Goal: Task Accomplishment & Management: Use online tool/utility

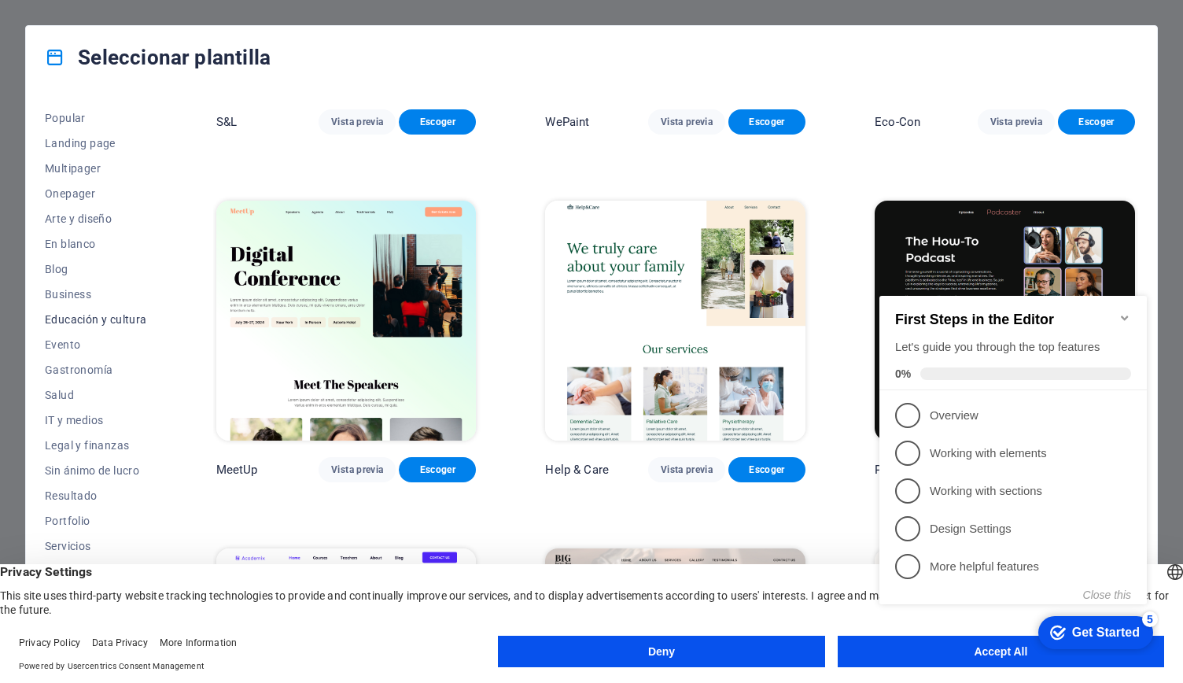
scroll to position [75, 0]
click at [79, 418] on span "IT y medios" at bounding box center [96, 416] width 102 height 13
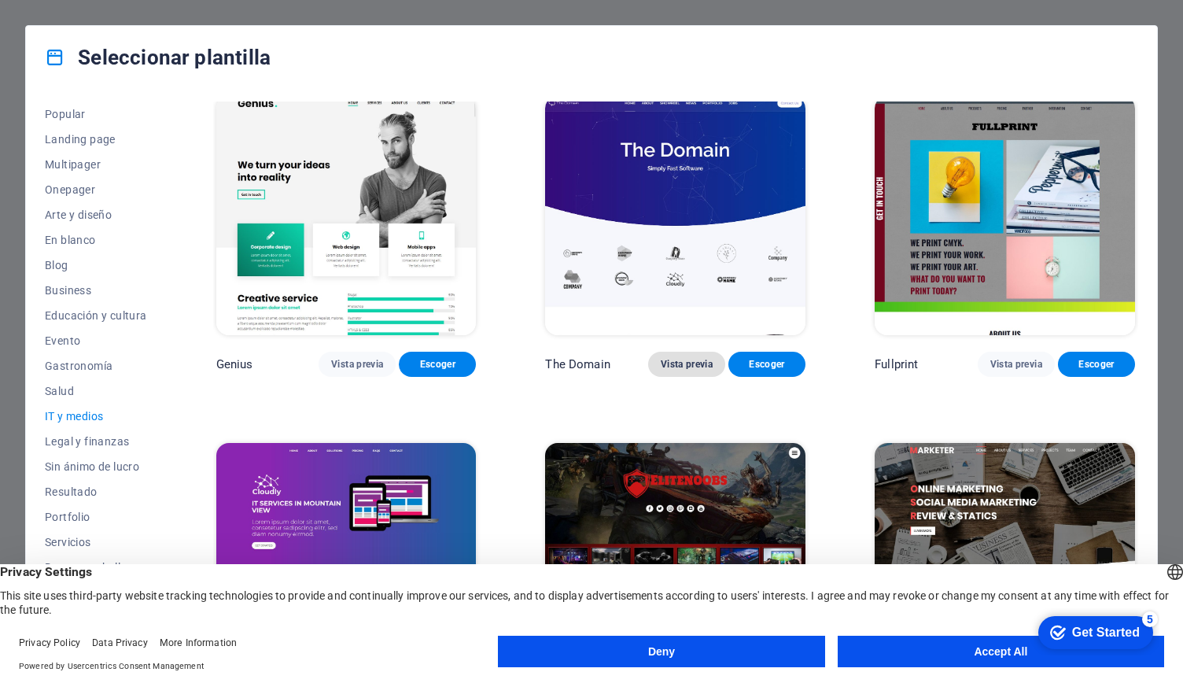
scroll to position [782, 0]
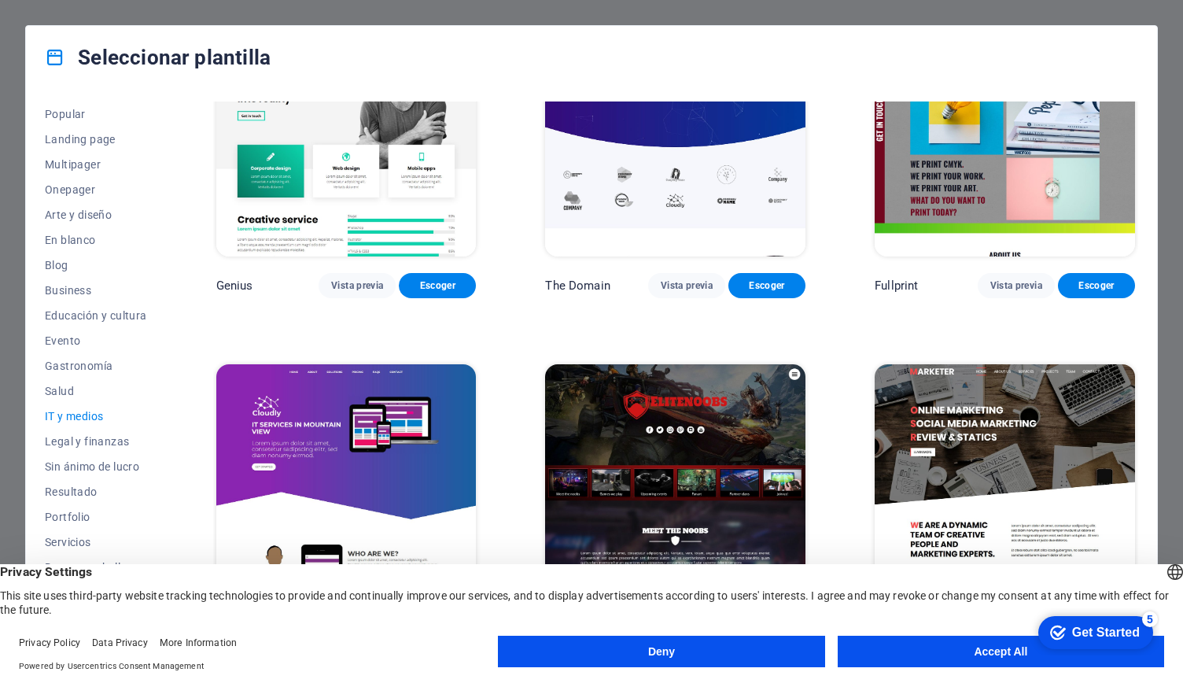
click at [989, 651] on button "Accept All" at bounding box center [1001, 650] width 326 height 31
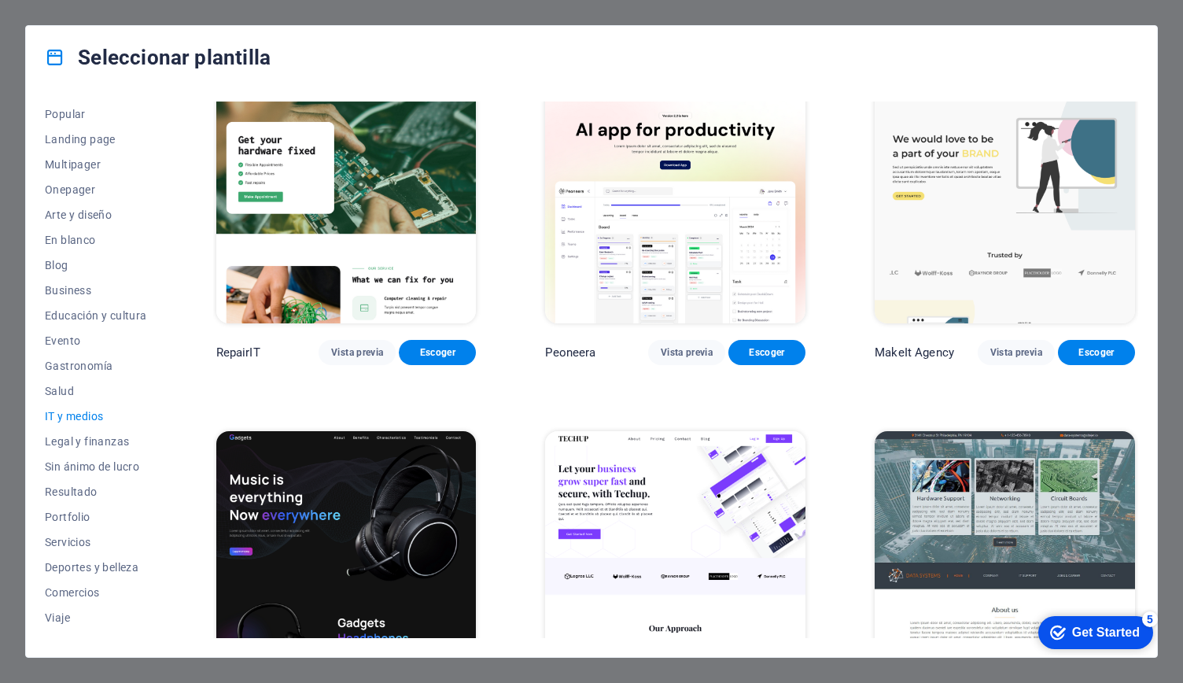
scroll to position [0, 0]
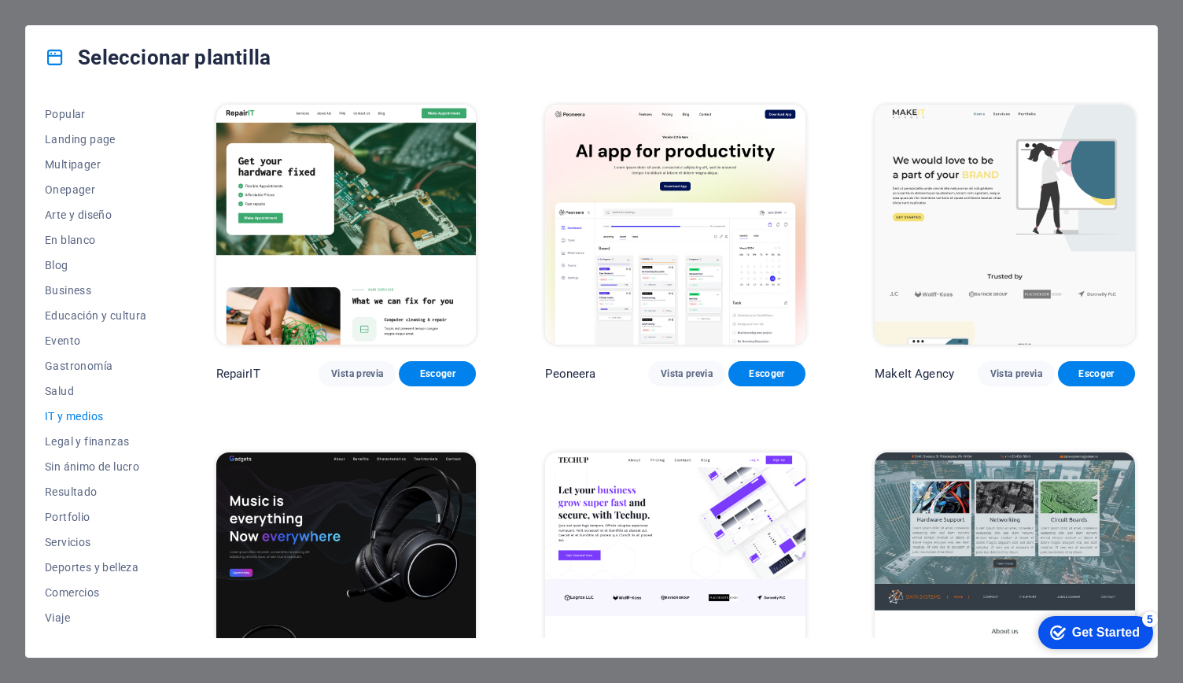
click at [980, 573] on img at bounding box center [1005, 572] width 260 height 240
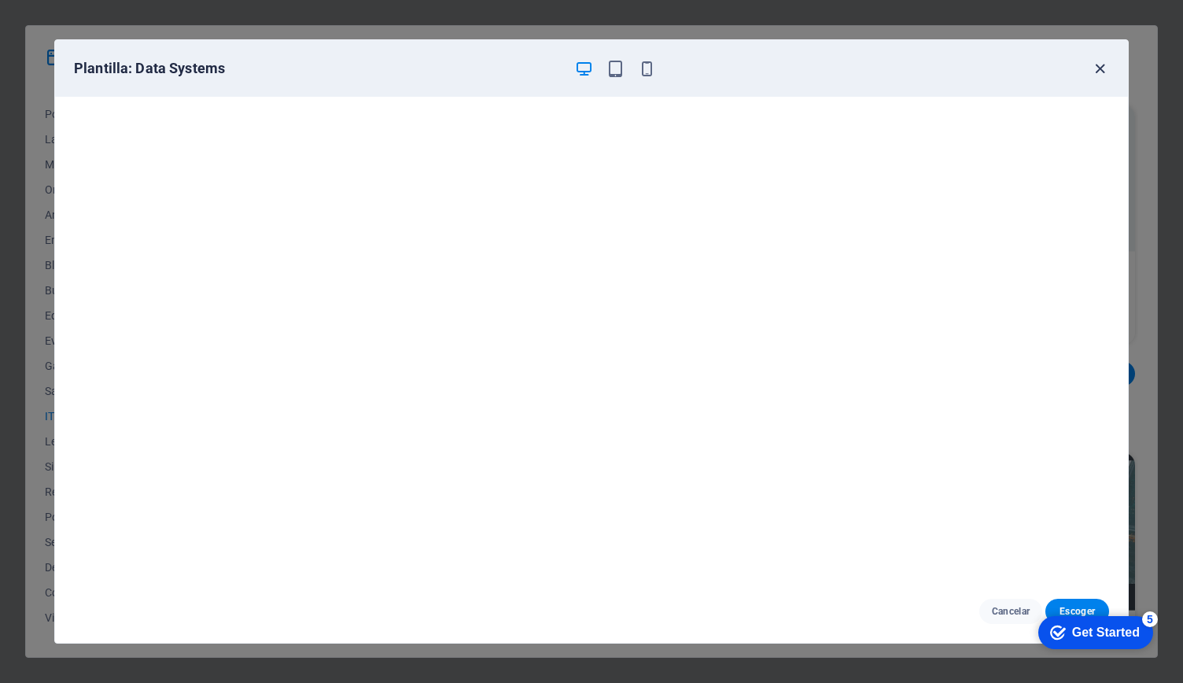
click at [1103, 67] on icon "button" at bounding box center [1100, 69] width 18 height 18
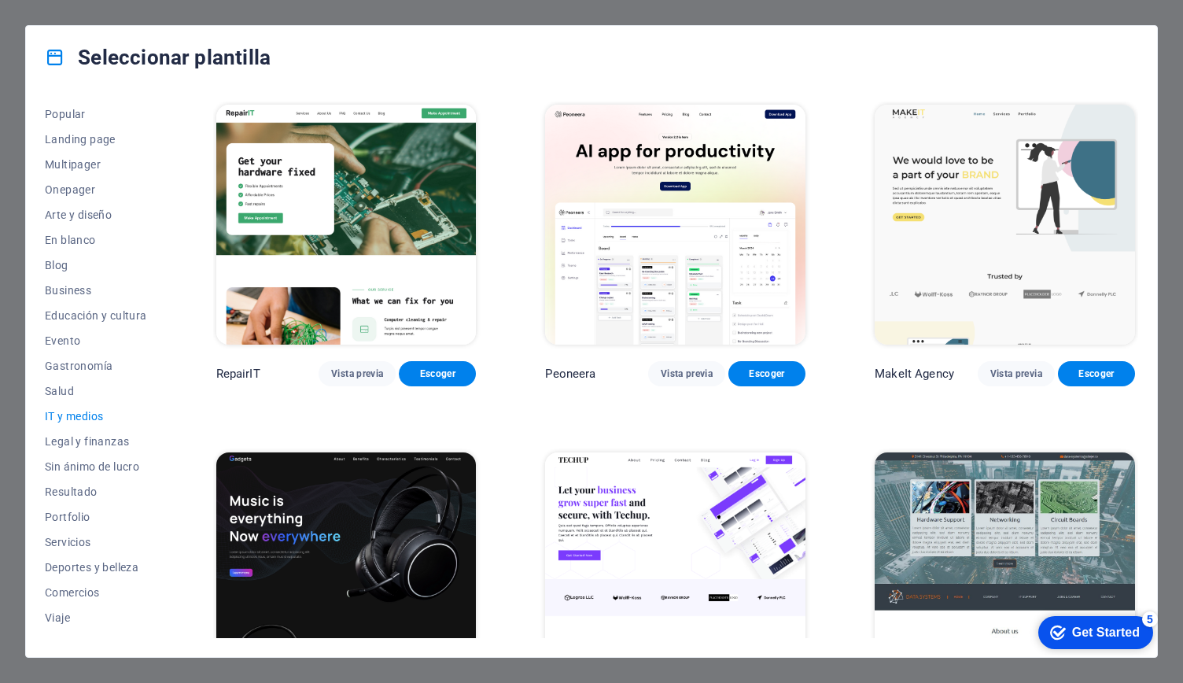
click at [978, 238] on img at bounding box center [1005, 225] width 260 height 240
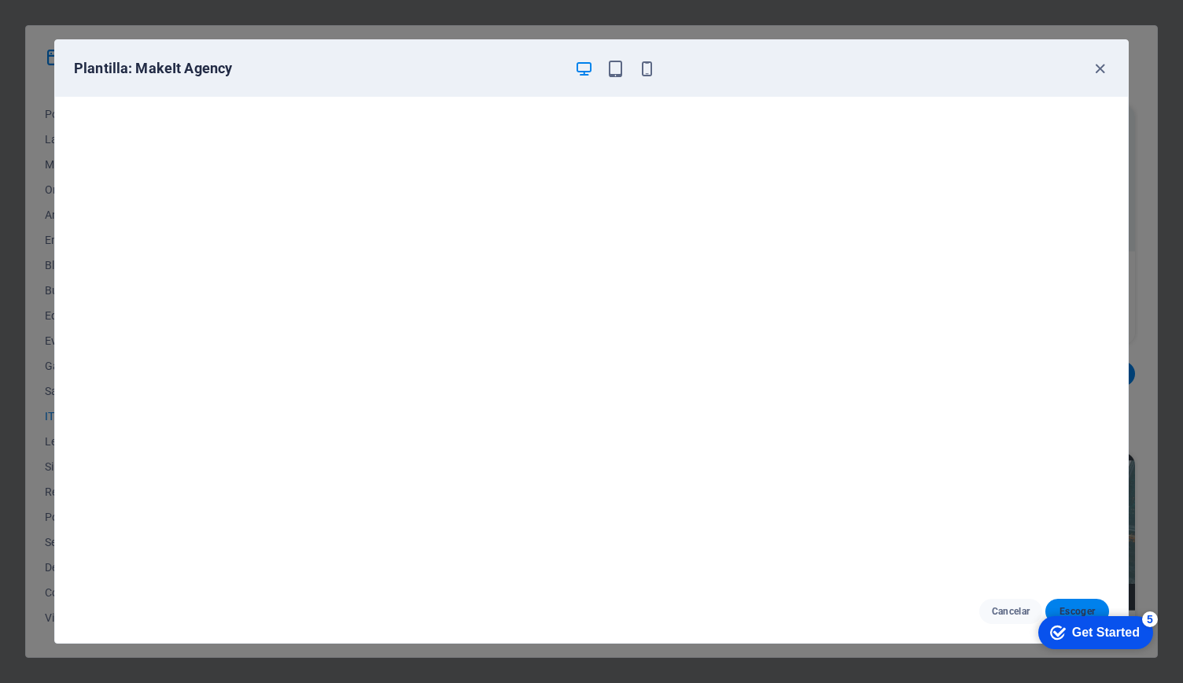
click at [1081, 607] on span "Escoger" at bounding box center [1077, 611] width 39 height 13
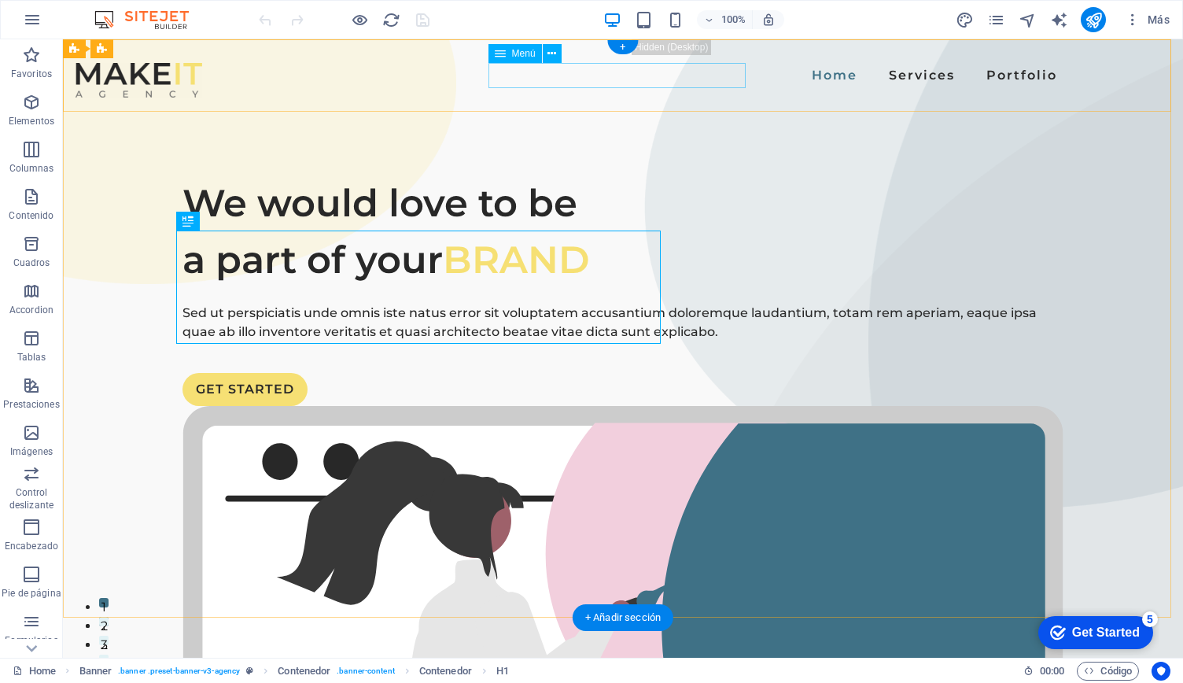
click at [701, 72] on nav "Home Services Portfolio" at bounding box center [622, 75] width 881 height 25
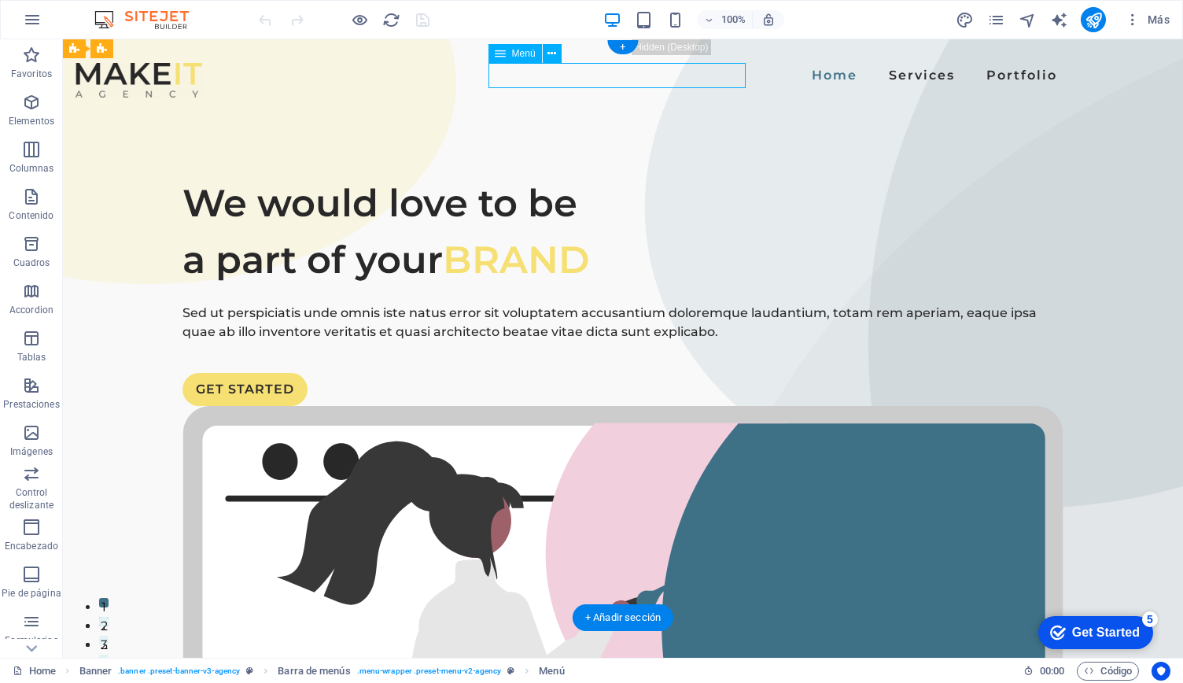
click at [701, 72] on nav "Home Services Portfolio" at bounding box center [622, 75] width 881 height 25
select select
select select "1"
select select
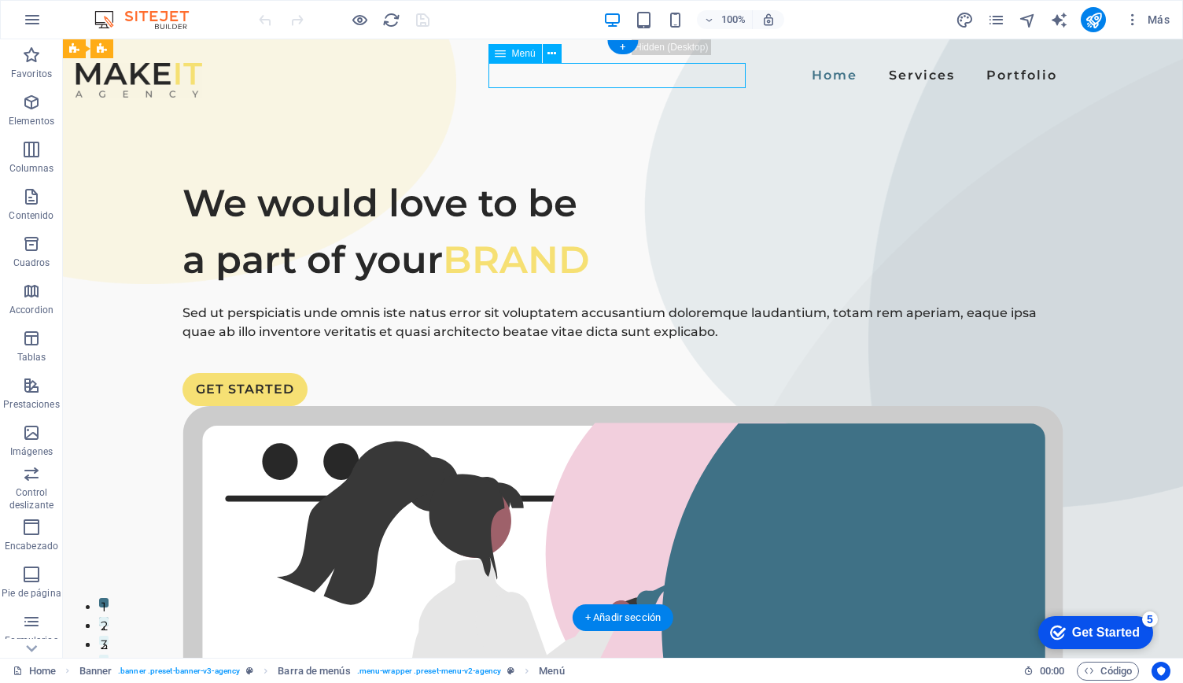
select select "2"
select select
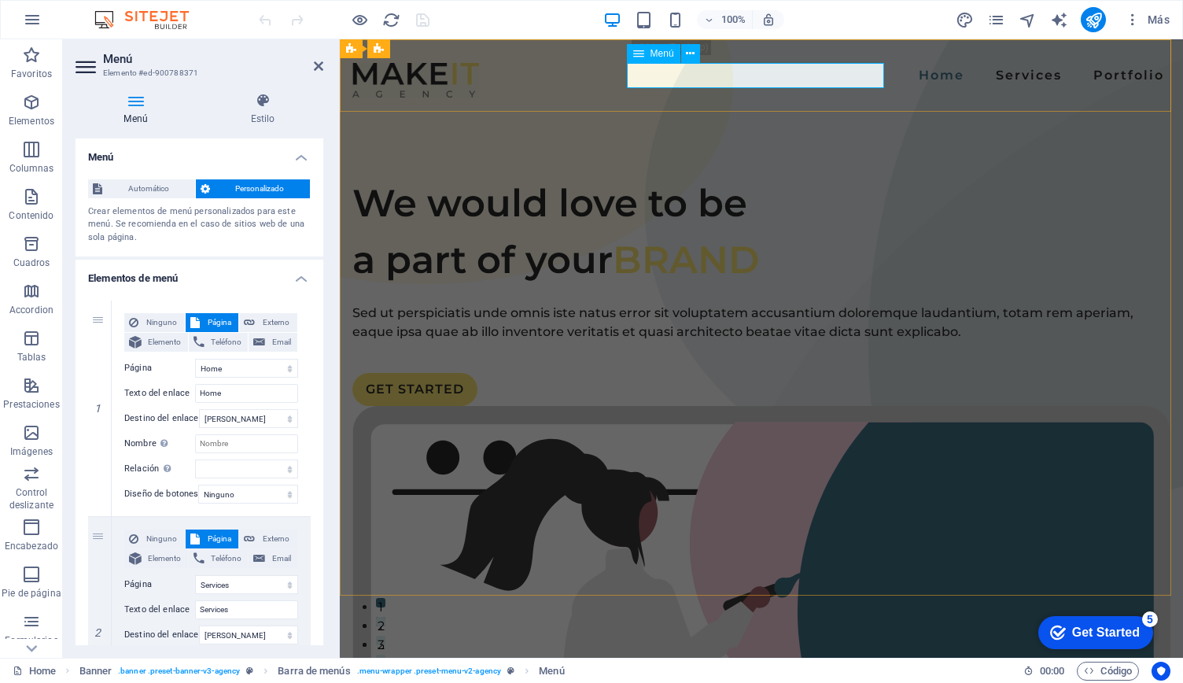
click at [838, 78] on nav "Home Services Portfolio" at bounding box center [761, 75] width 818 height 25
click at [852, 73] on nav "Home Services Portfolio" at bounding box center [761, 75] width 818 height 25
click at [401, 78] on div at bounding box center [415, 80] width 127 height 35
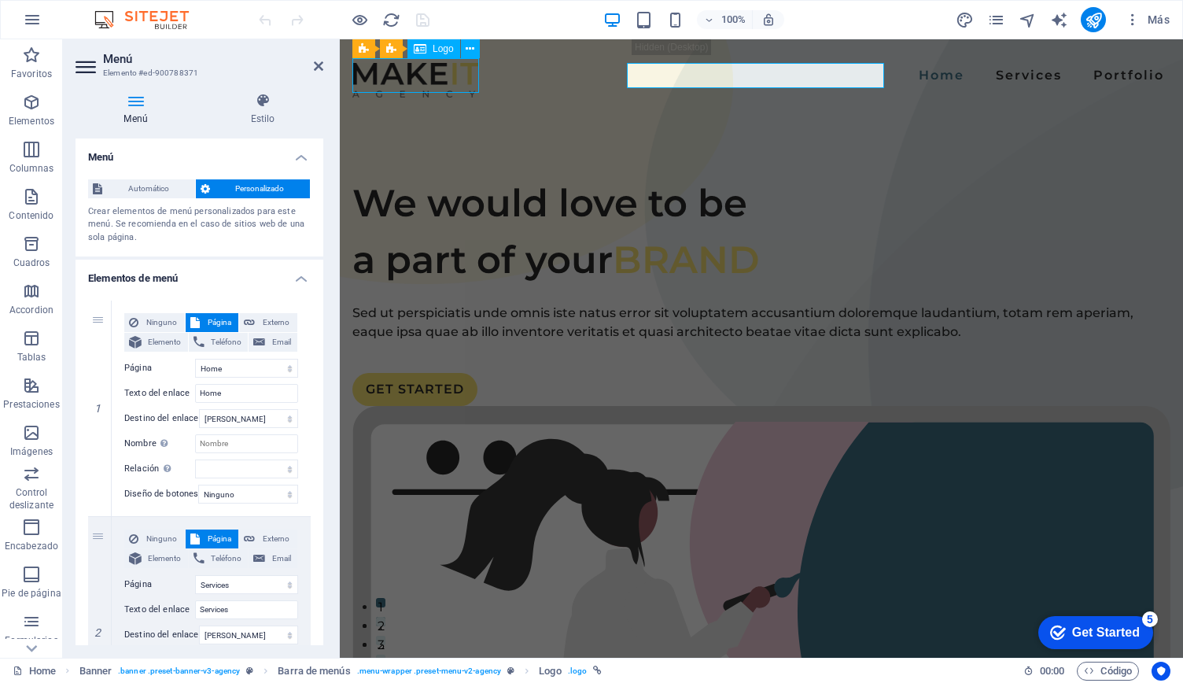
click at [401, 78] on div at bounding box center [415, 80] width 127 height 35
select select "px"
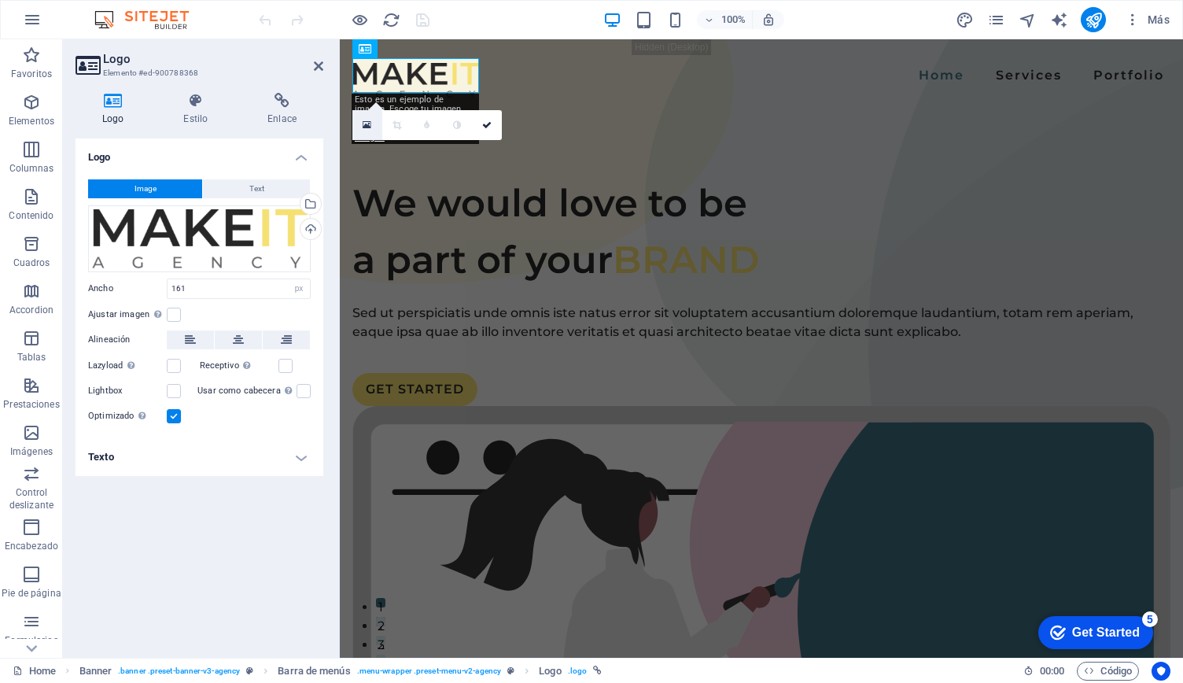
click at [366, 127] on icon at bounding box center [367, 125] width 9 height 11
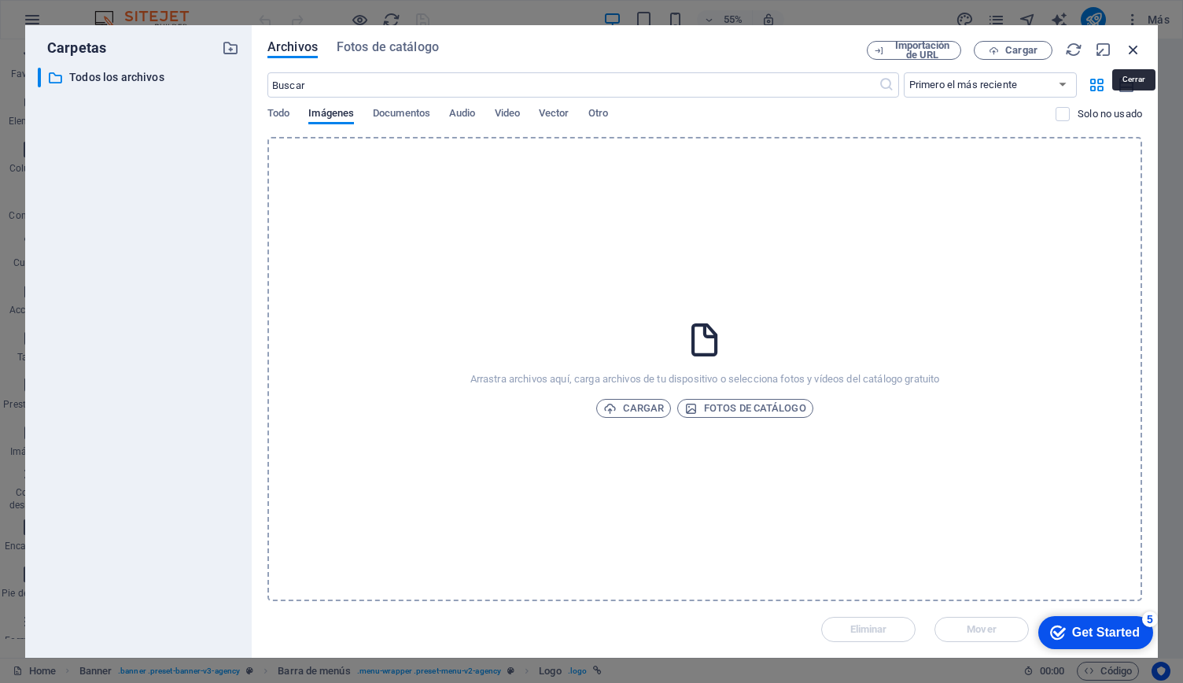
click at [1129, 45] on icon "button" at bounding box center [1133, 49] width 17 height 17
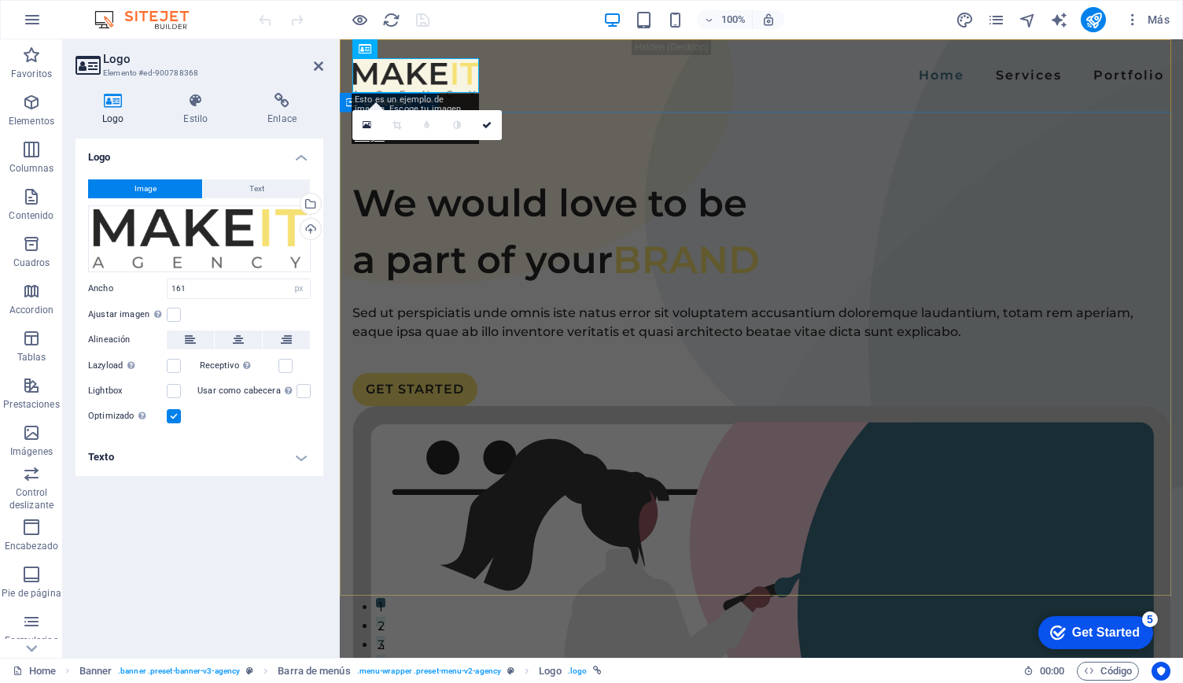
click at [587, 175] on div "We would love to be a part of your BRAND Sed ut perspiciatis unde omnis iste na…" at bounding box center [761, 679] width 843 height 1135
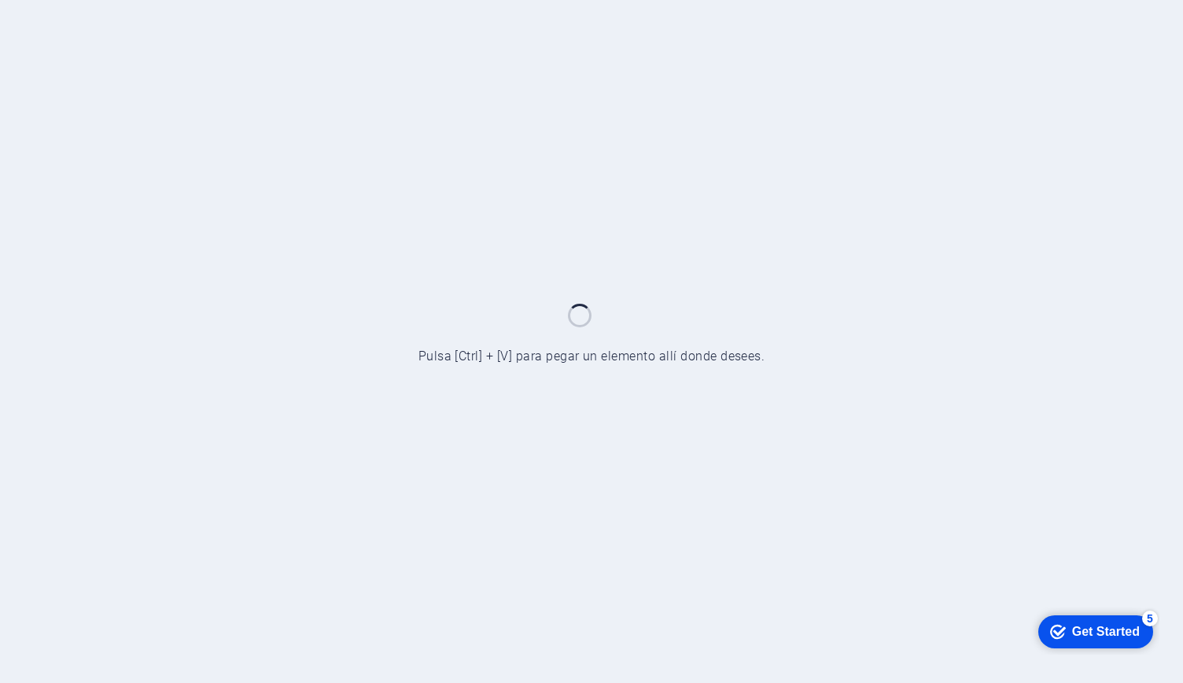
click at [848, 553] on div at bounding box center [591, 341] width 1183 height 683
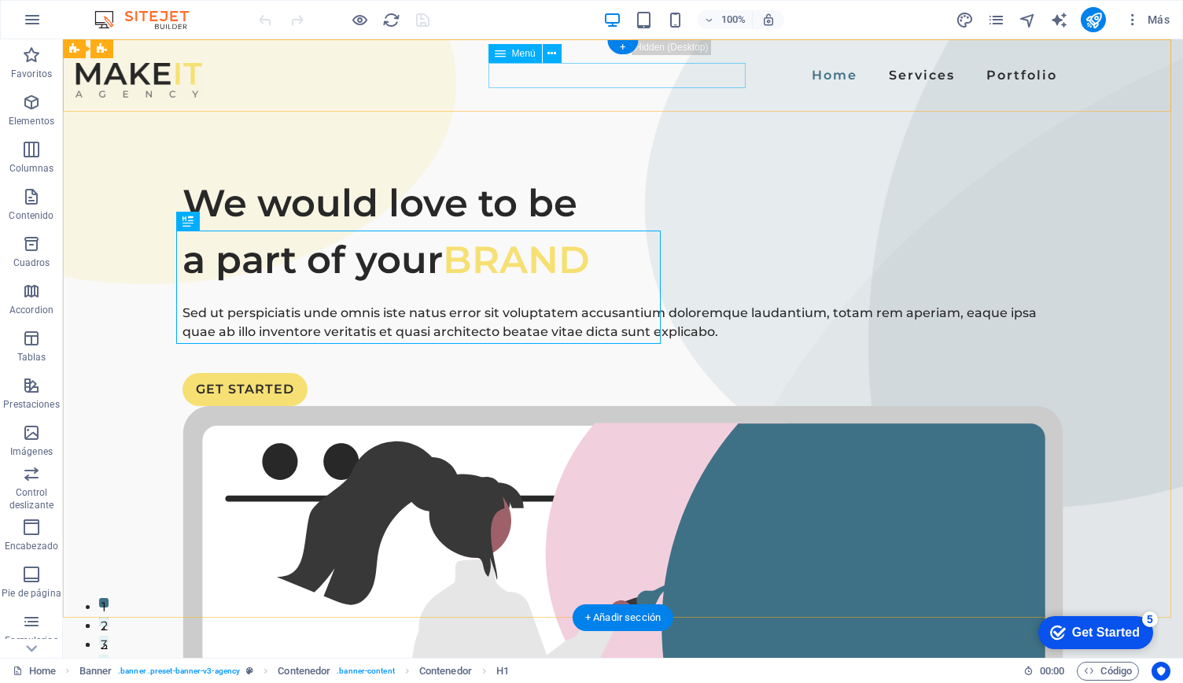
click at [700, 81] on nav "Home Services Portfolio" at bounding box center [622, 75] width 881 height 25
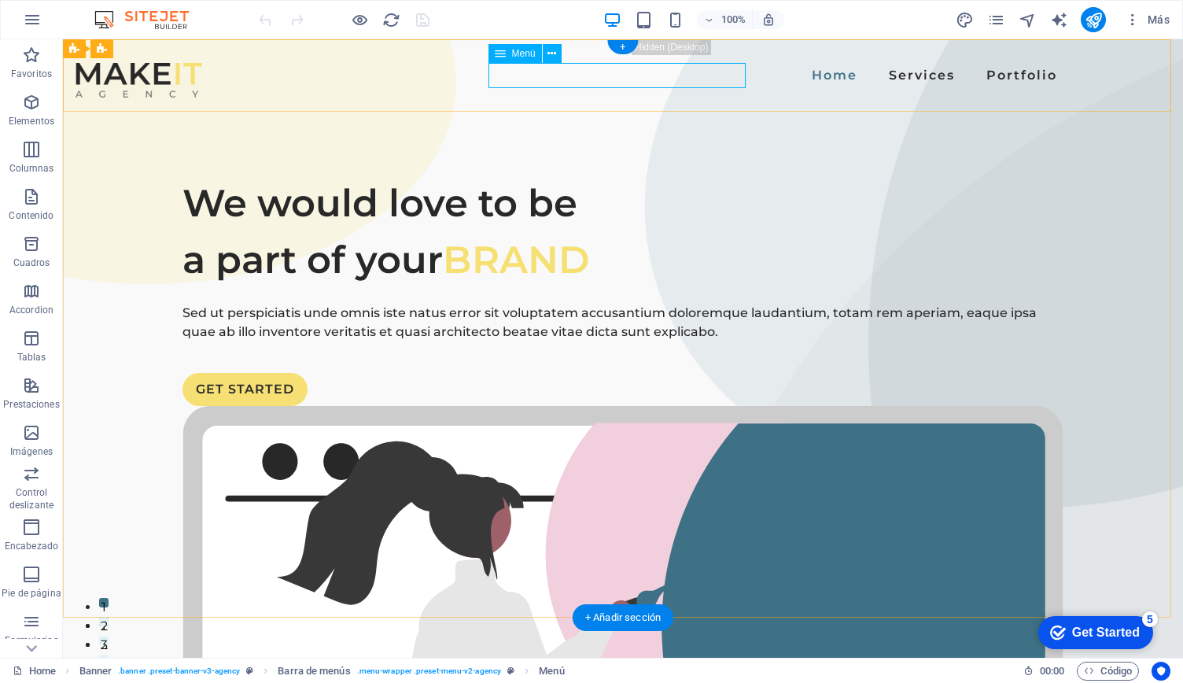
click at [711, 79] on nav "Home Services Portfolio" at bounding box center [622, 75] width 881 height 25
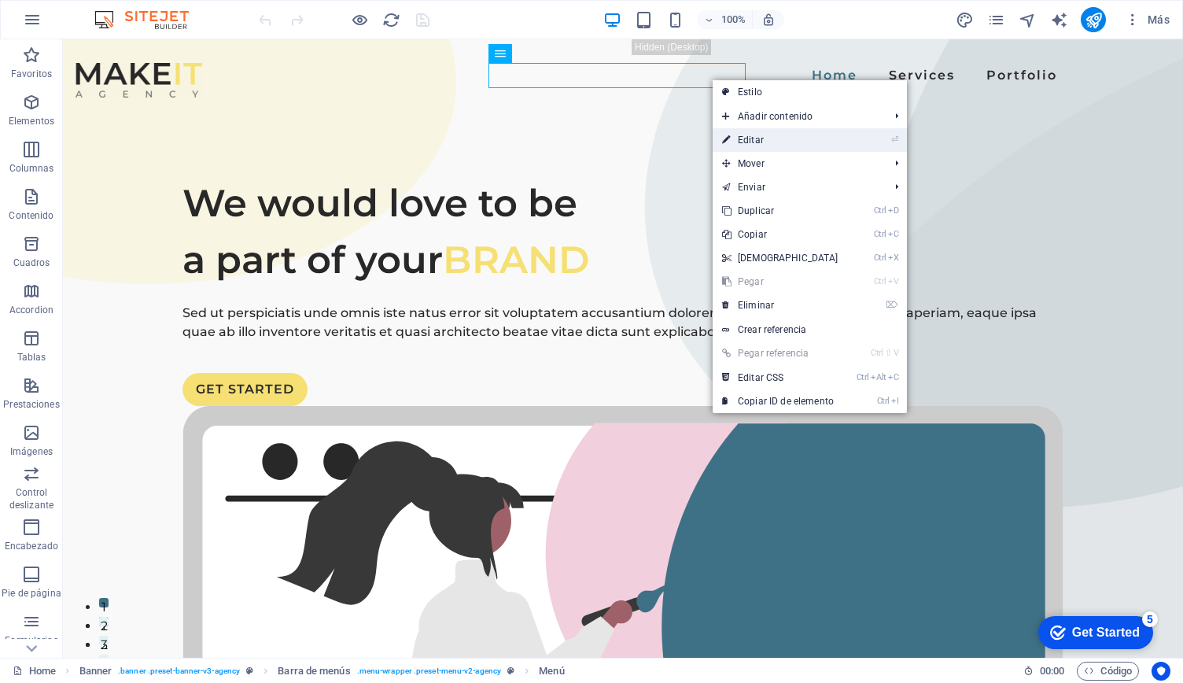
click at [760, 138] on link "⏎ Editar" at bounding box center [780, 140] width 135 height 24
select select
select select "1"
select select
select select "2"
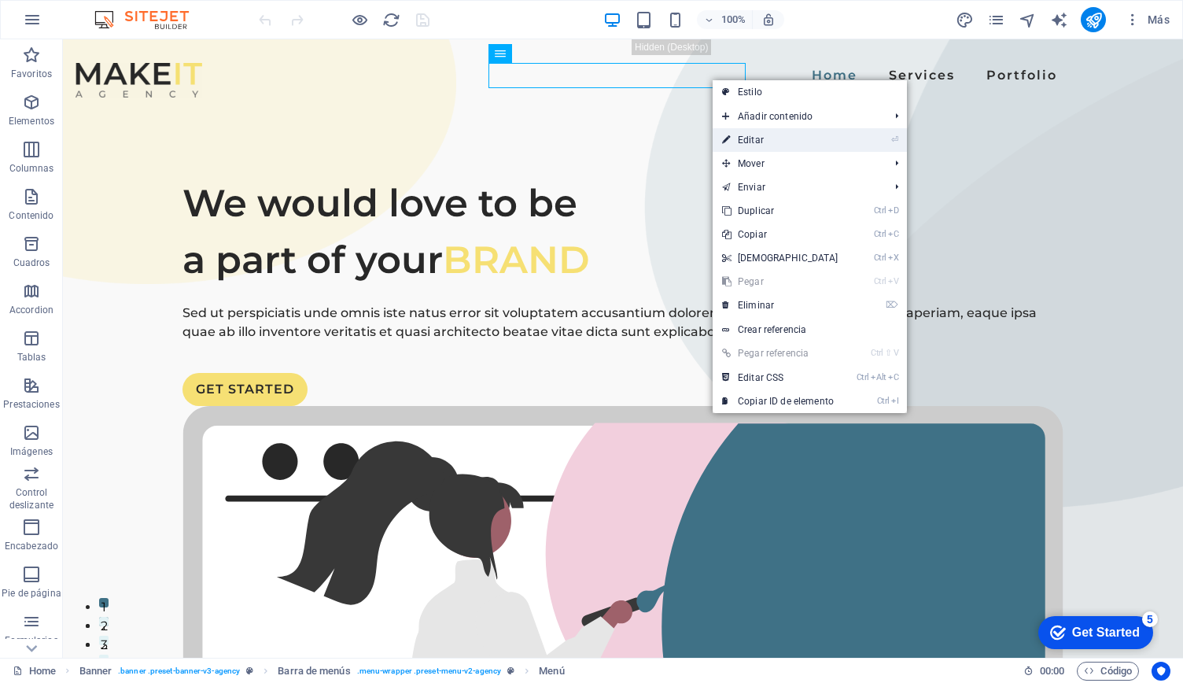
select select
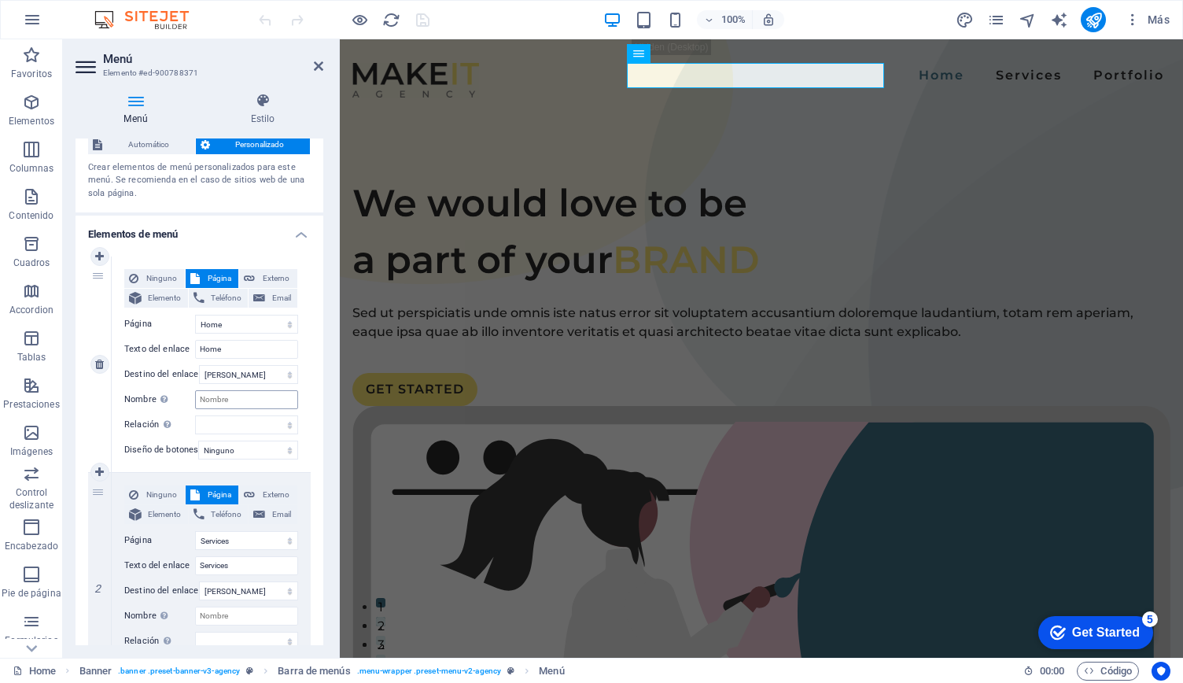
scroll to position [42, 0]
click at [133, 143] on span "Automático" at bounding box center [148, 146] width 83 height 19
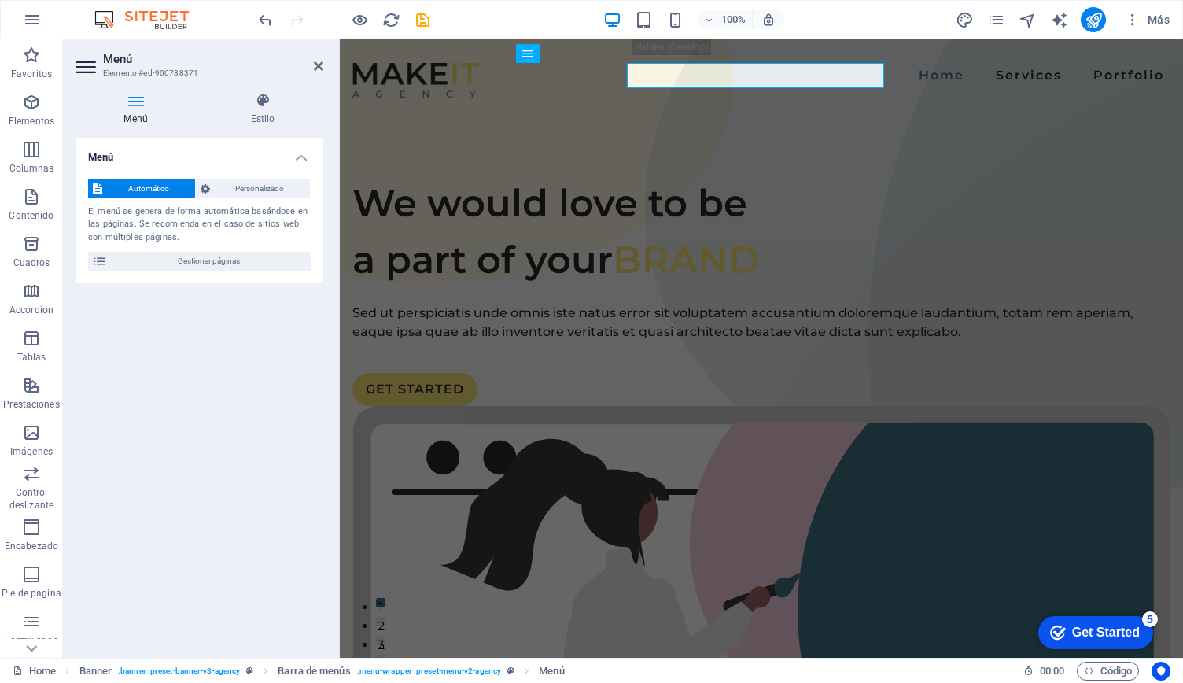
scroll to position [0, 0]
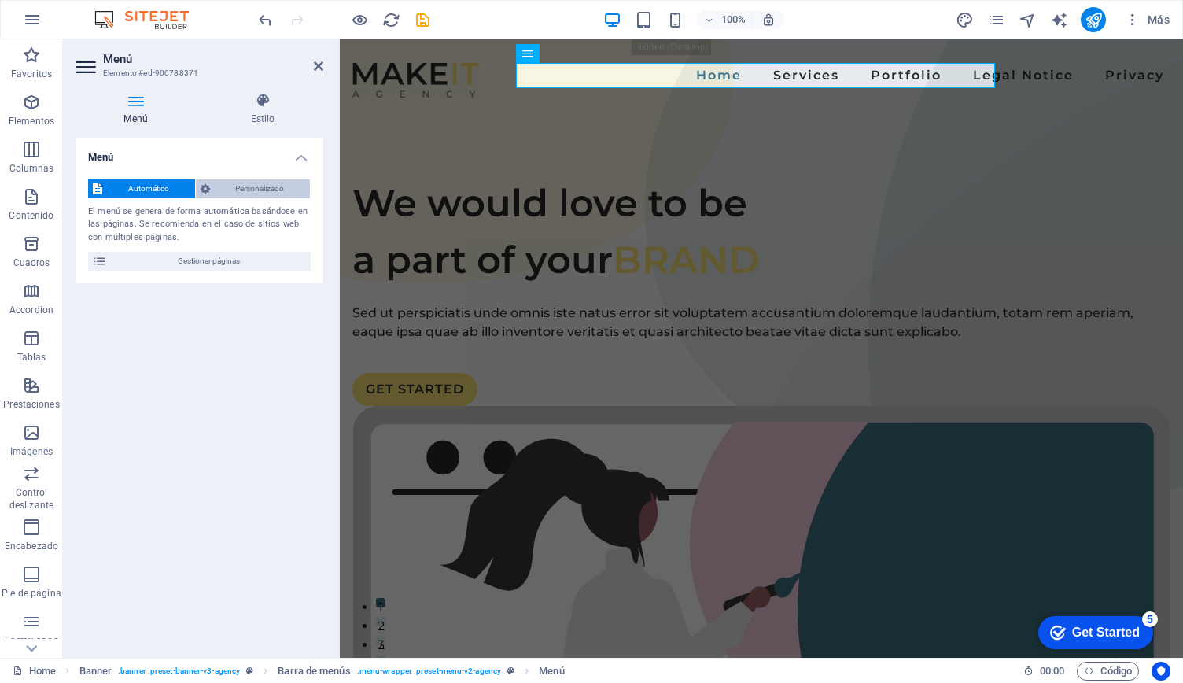
click at [258, 190] on span "Personalizado" at bounding box center [260, 188] width 91 height 19
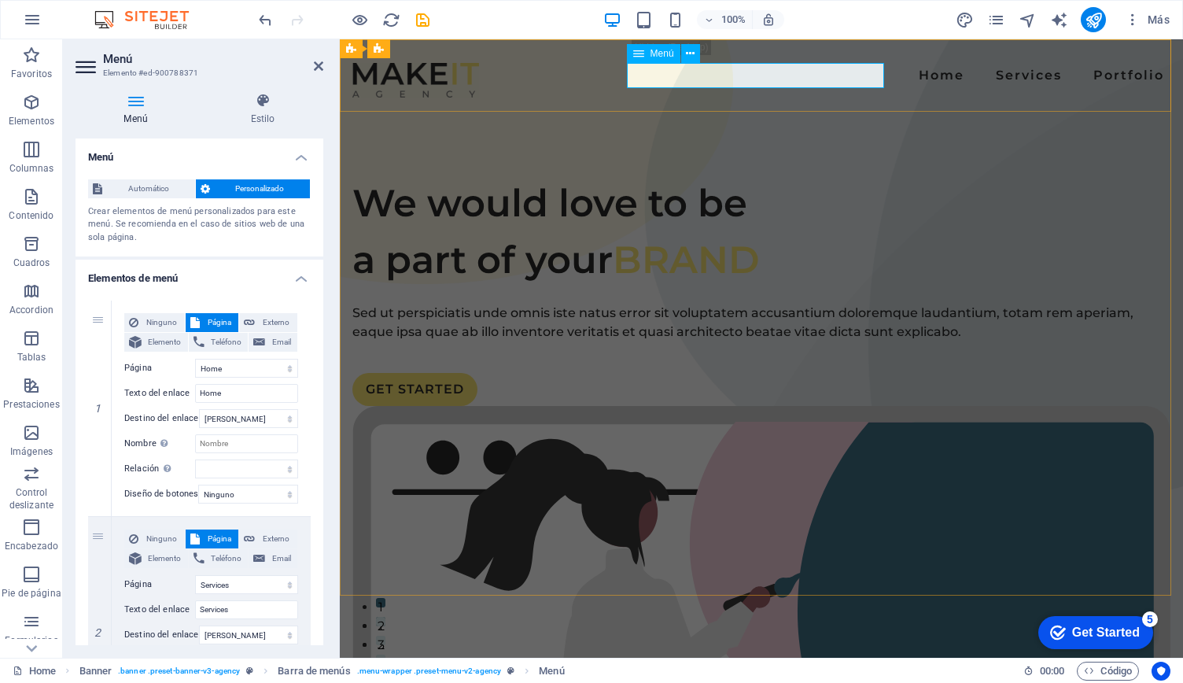
click at [834, 81] on nav "Home Services Portfolio" at bounding box center [761, 75] width 818 height 25
